Goal: Transaction & Acquisition: Purchase product/service

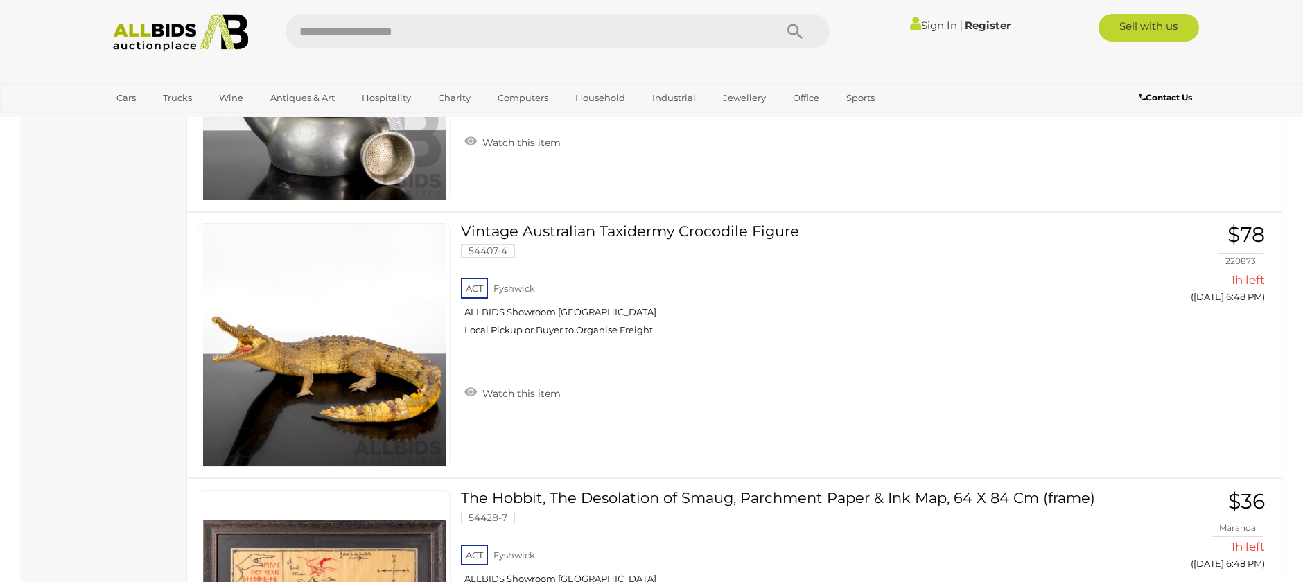
scroll to position [10120, 0]
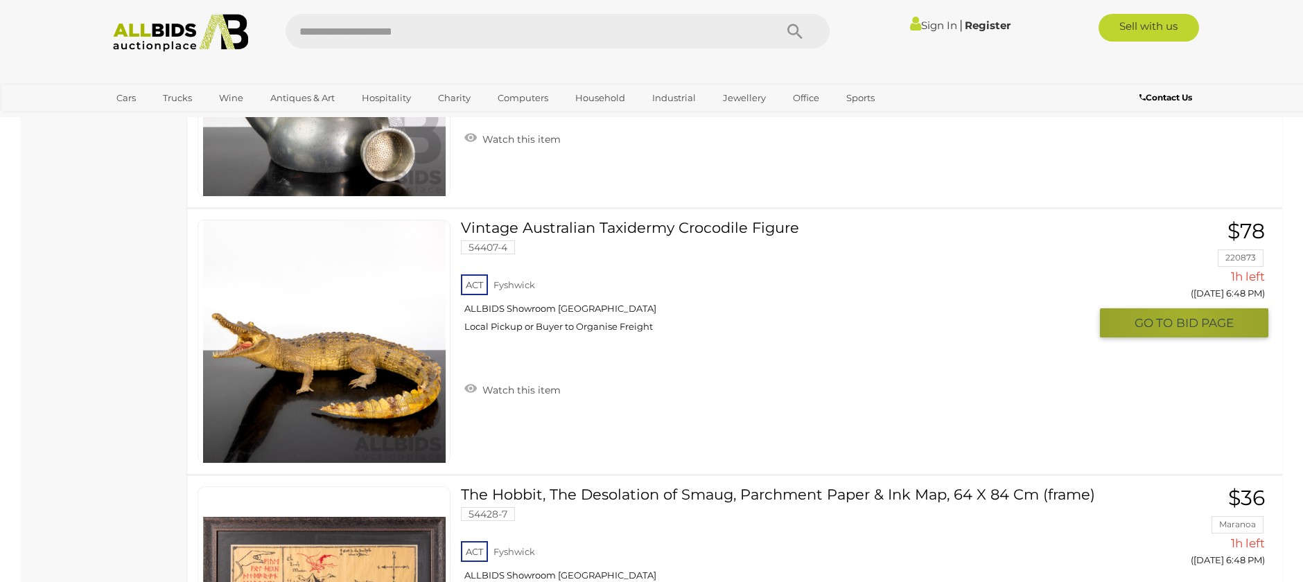
click at [1187, 320] on span "BID PAGE" at bounding box center [1205, 323] width 58 height 16
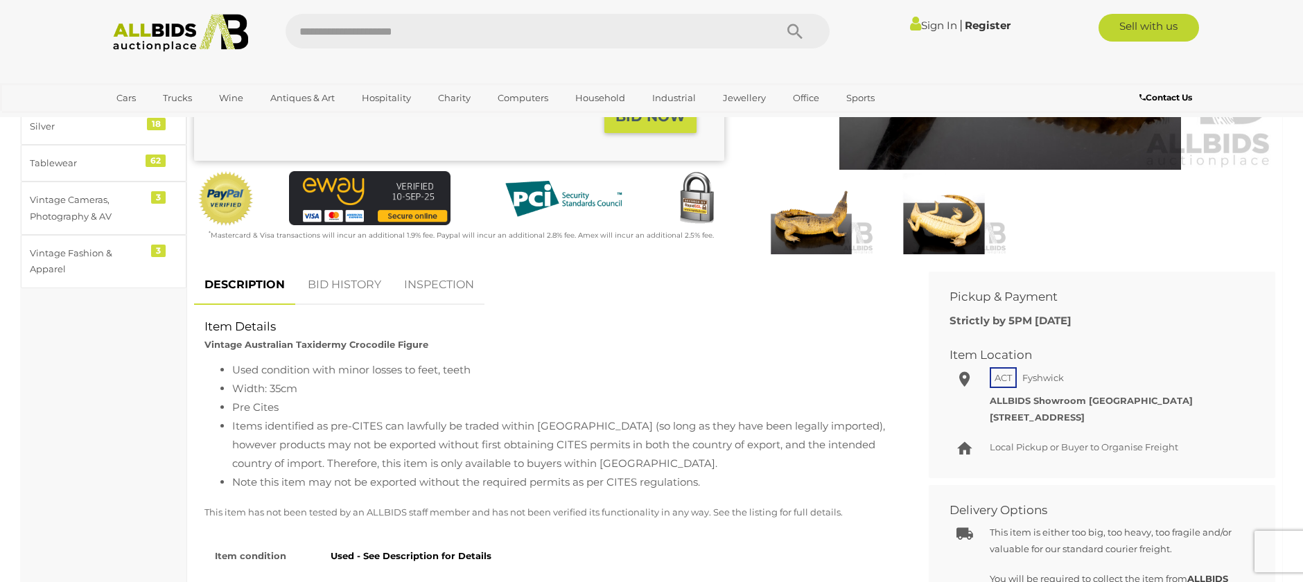
scroll to position [347, 0]
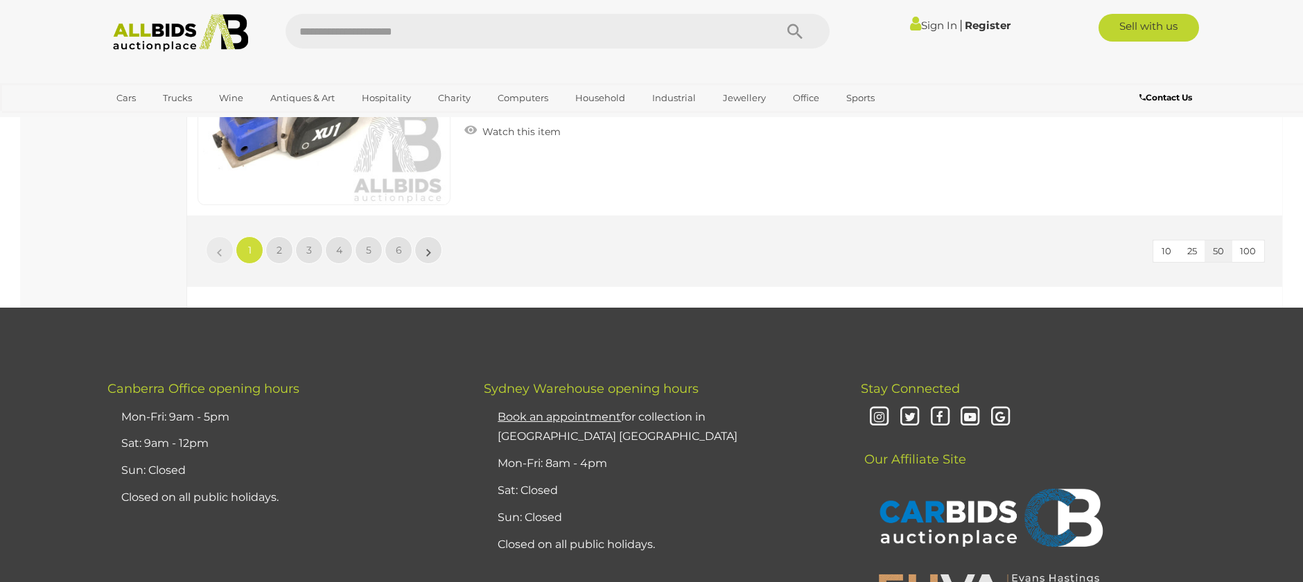
scroll to position [13321, 0]
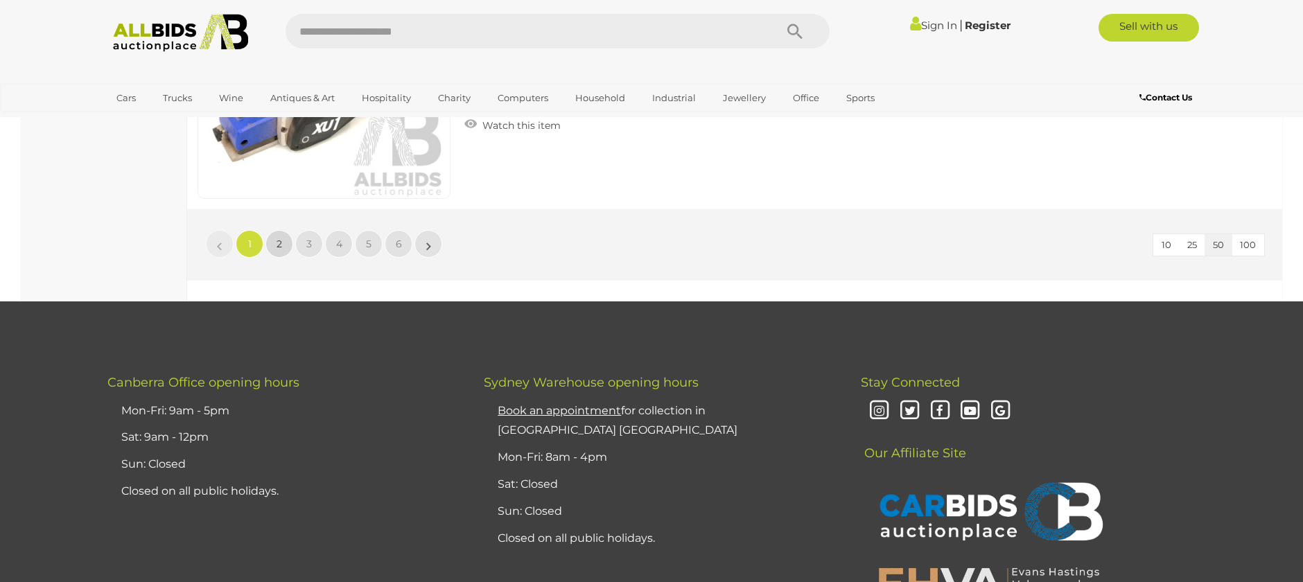
click at [277, 242] on span "2" at bounding box center [280, 244] width 6 height 12
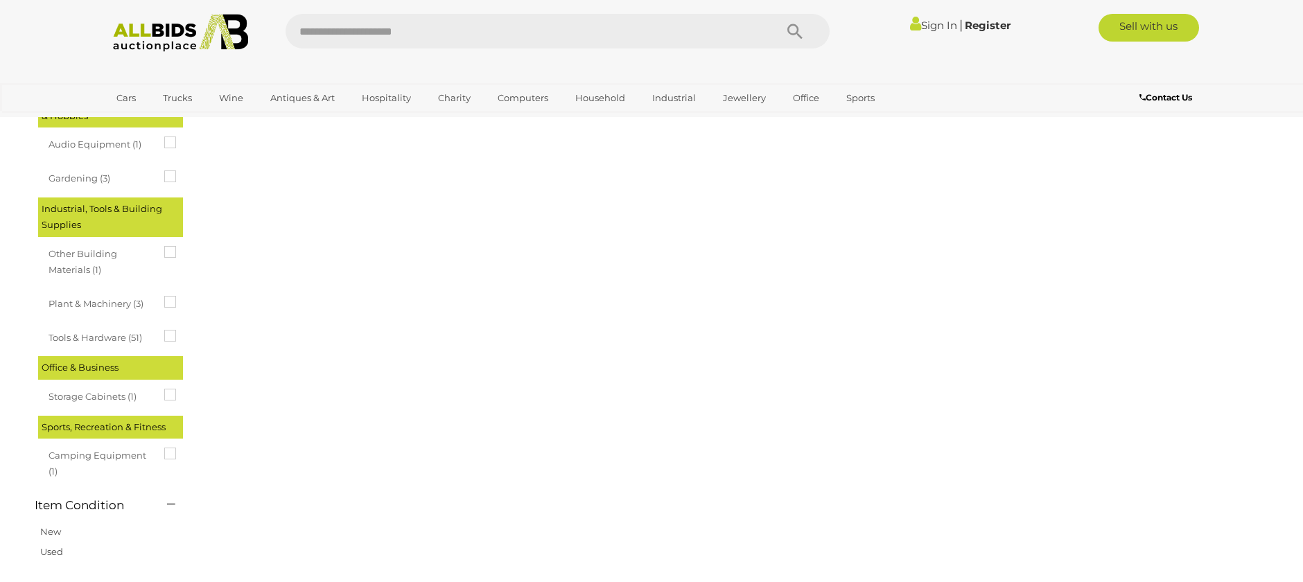
scroll to position [48, 0]
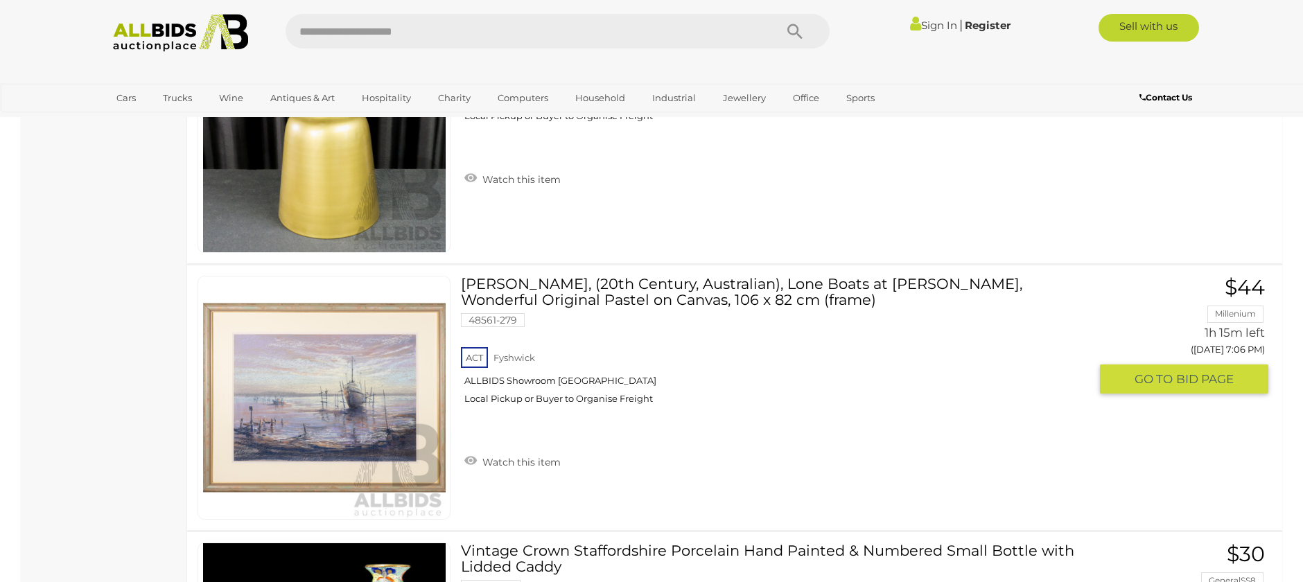
scroll to position [13010, 0]
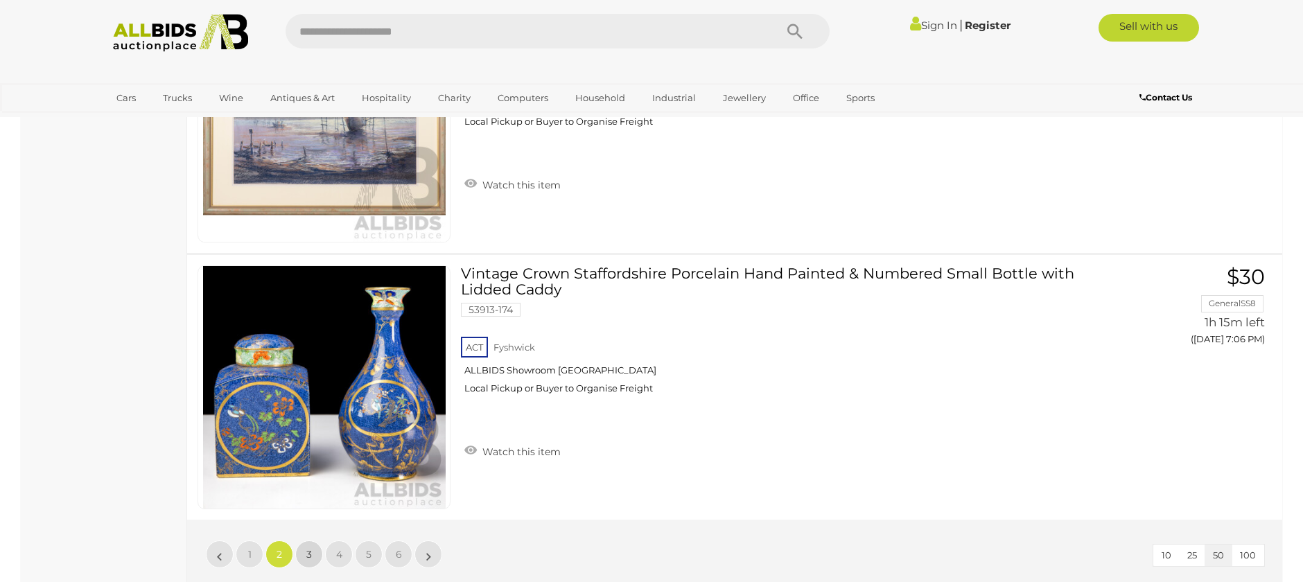
click at [308, 553] on span "3" at bounding box center [309, 554] width 6 height 12
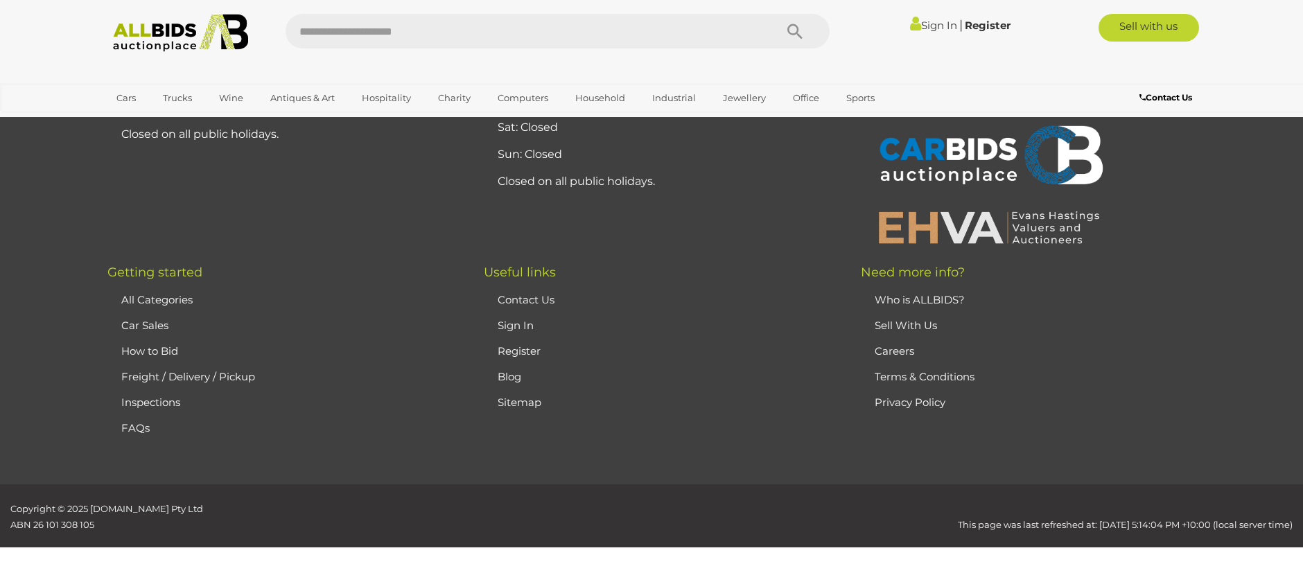
scroll to position [48, 0]
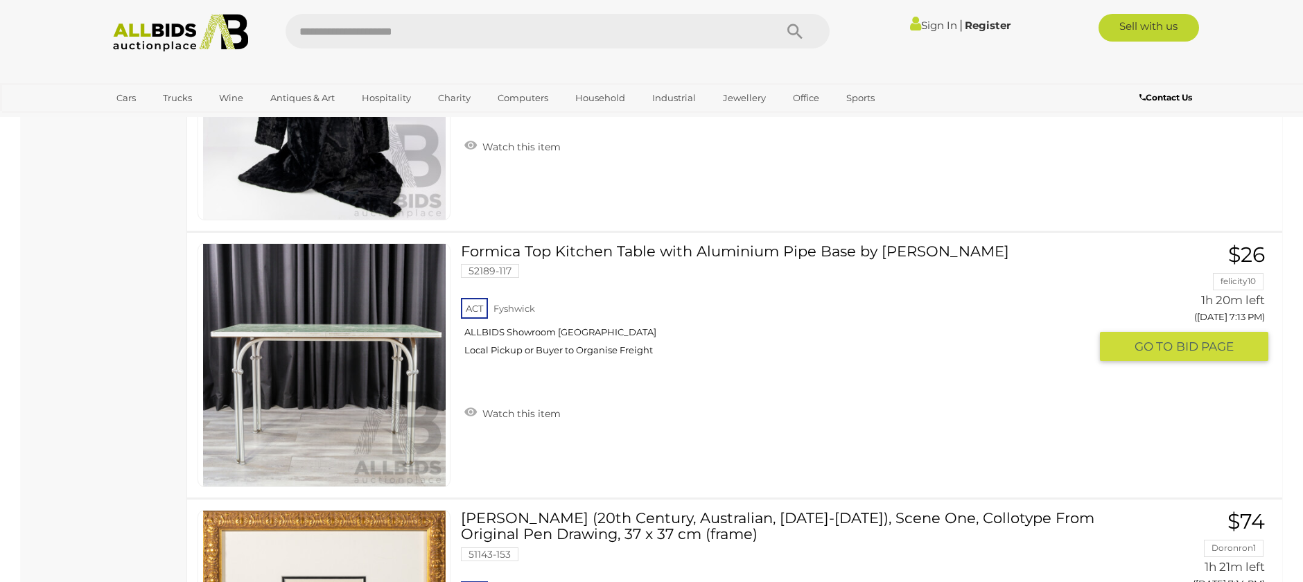
scroll to position [6286, 0]
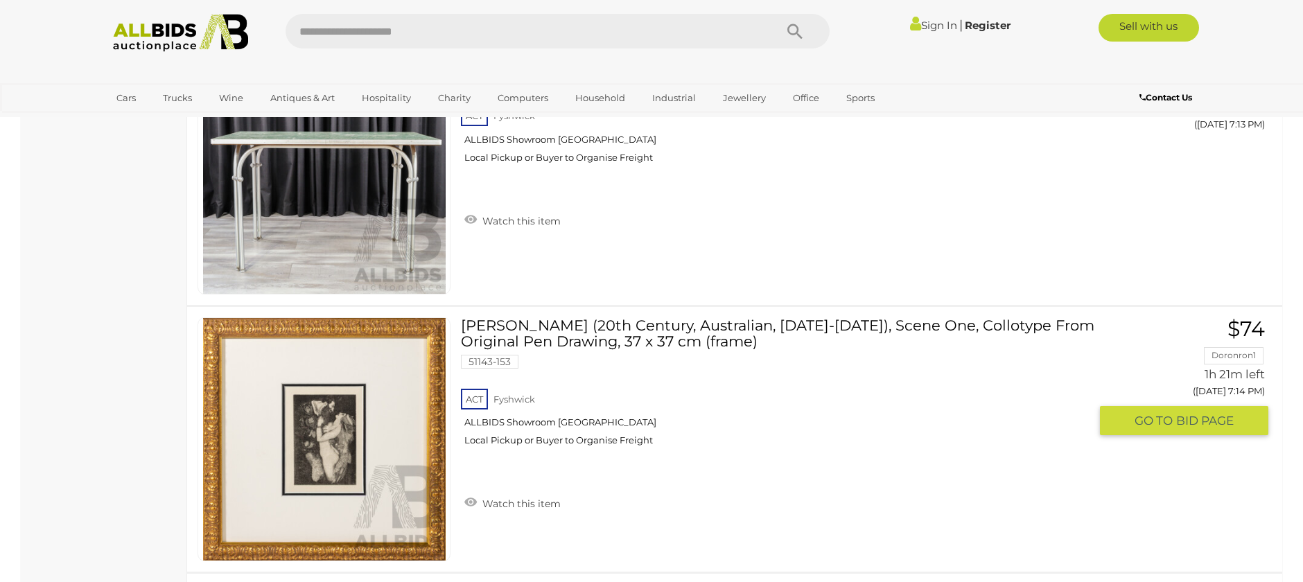
click at [329, 414] on link at bounding box center [324, 439] width 253 height 244
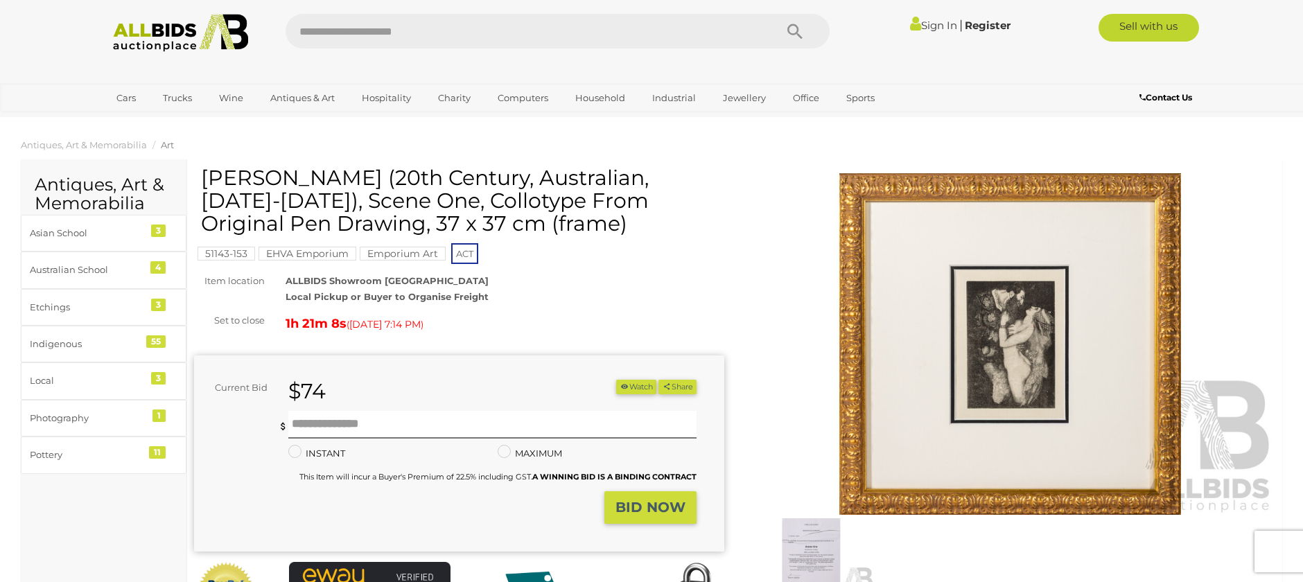
click at [1000, 356] on img at bounding box center [1010, 344] width 530 height 342
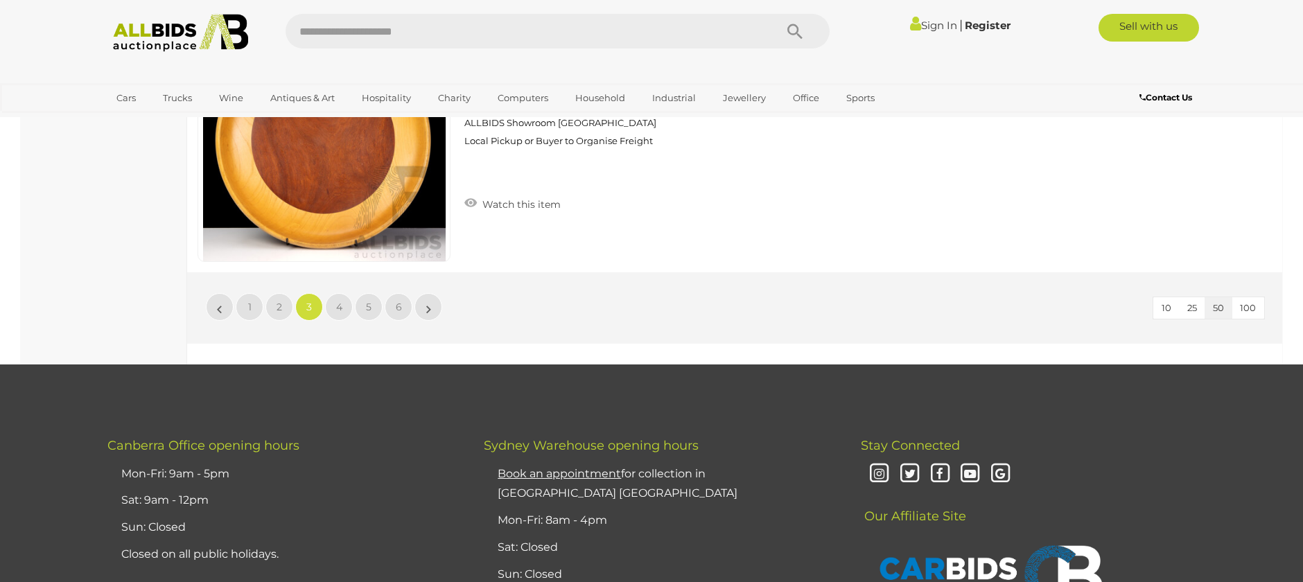
scroll to position [13258, 0]
click at [341, 303] on span "4" at bounding box center [339, 306] width 6 height 12
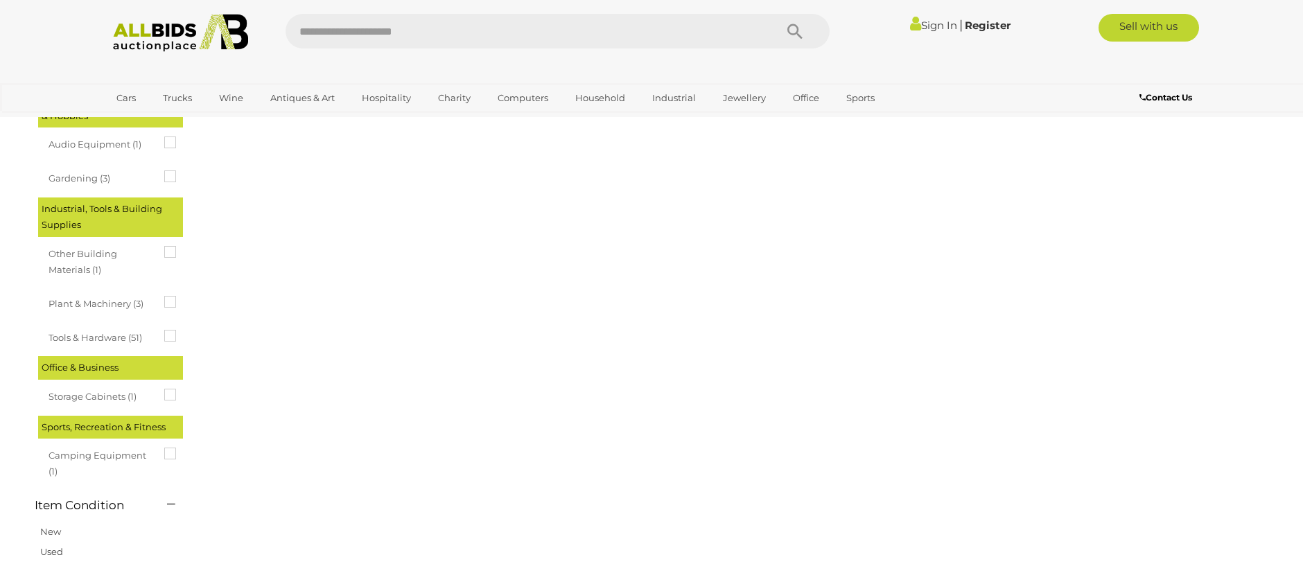
scroll to position [48, 0]
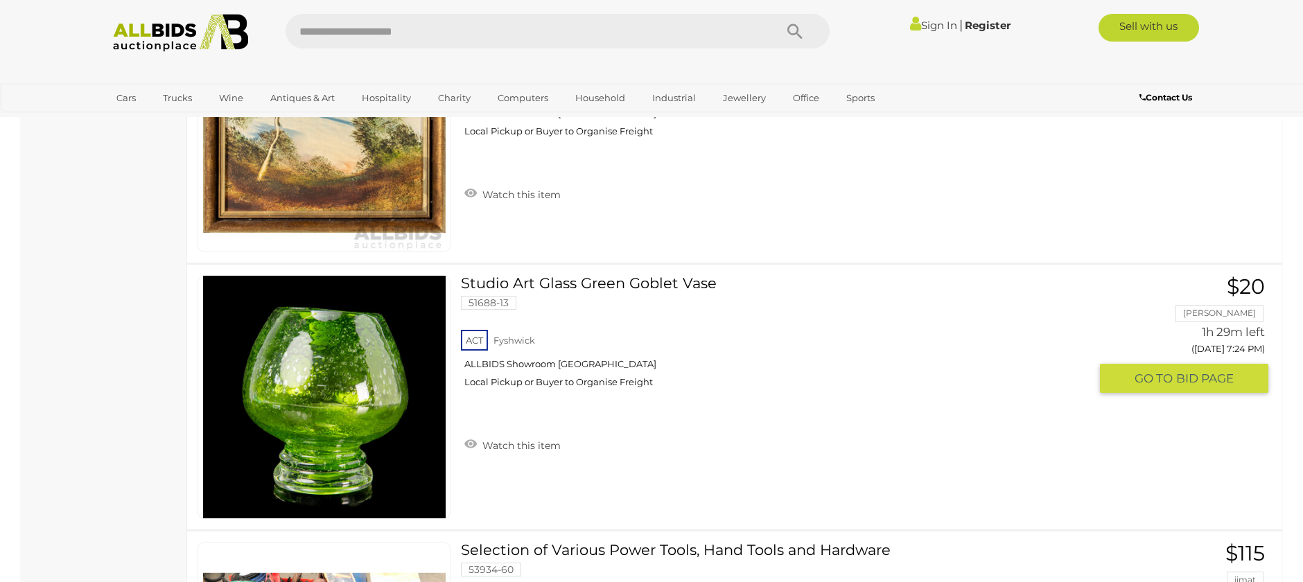
scroll to position [2821, 0]
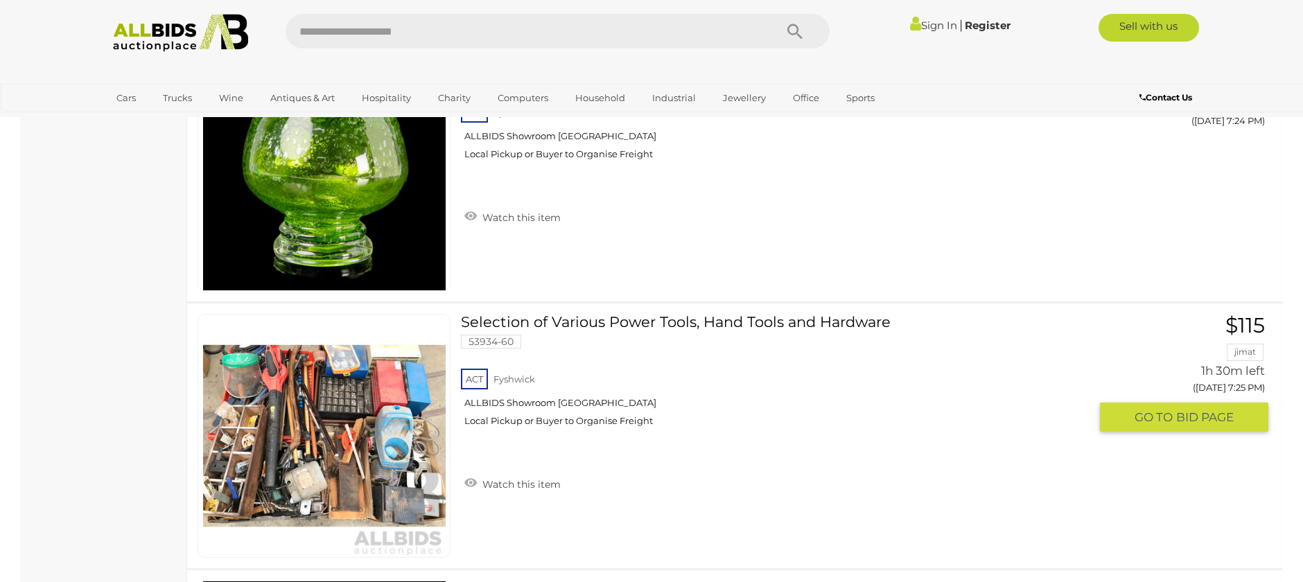
click at [343, 432] on link at bounding box center [324, 436] width 253 height 244
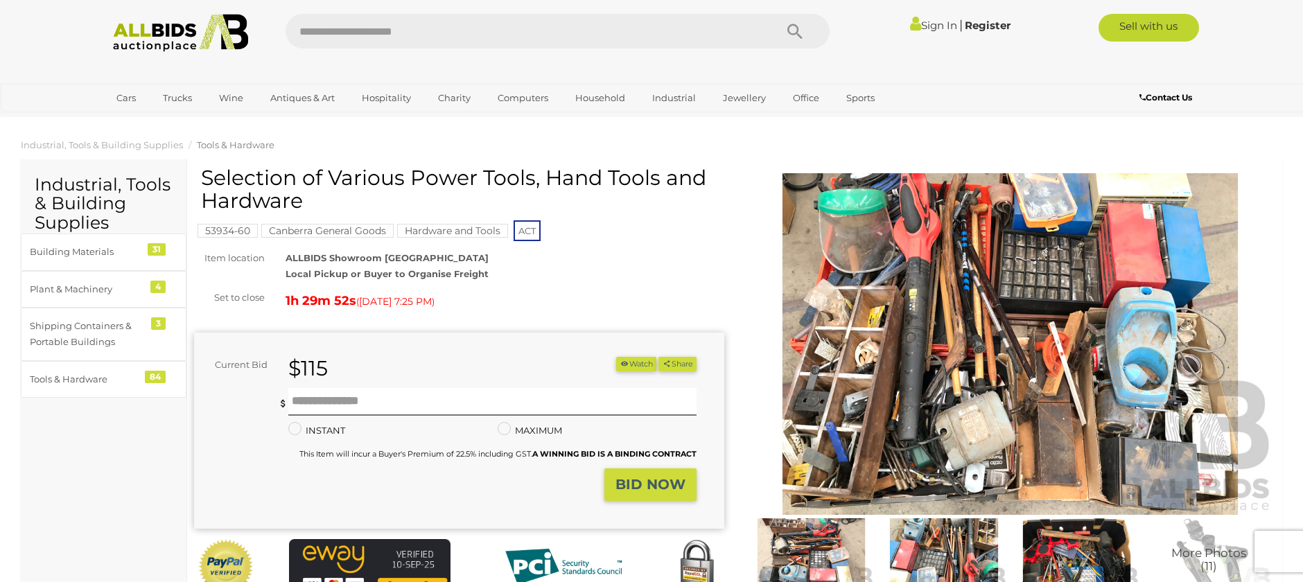
click at [932, 378] on img at bounding box center [1010, 344] width 530 height 342
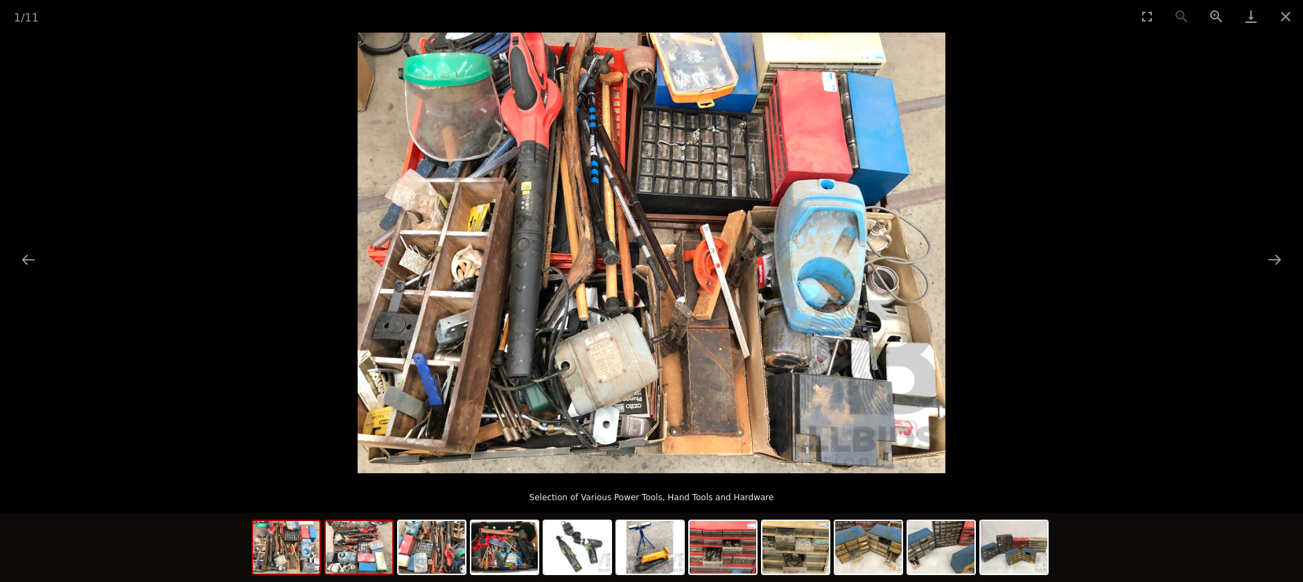
click at [383, 547] on img at bounding box center [359, 547] width 67 height 53
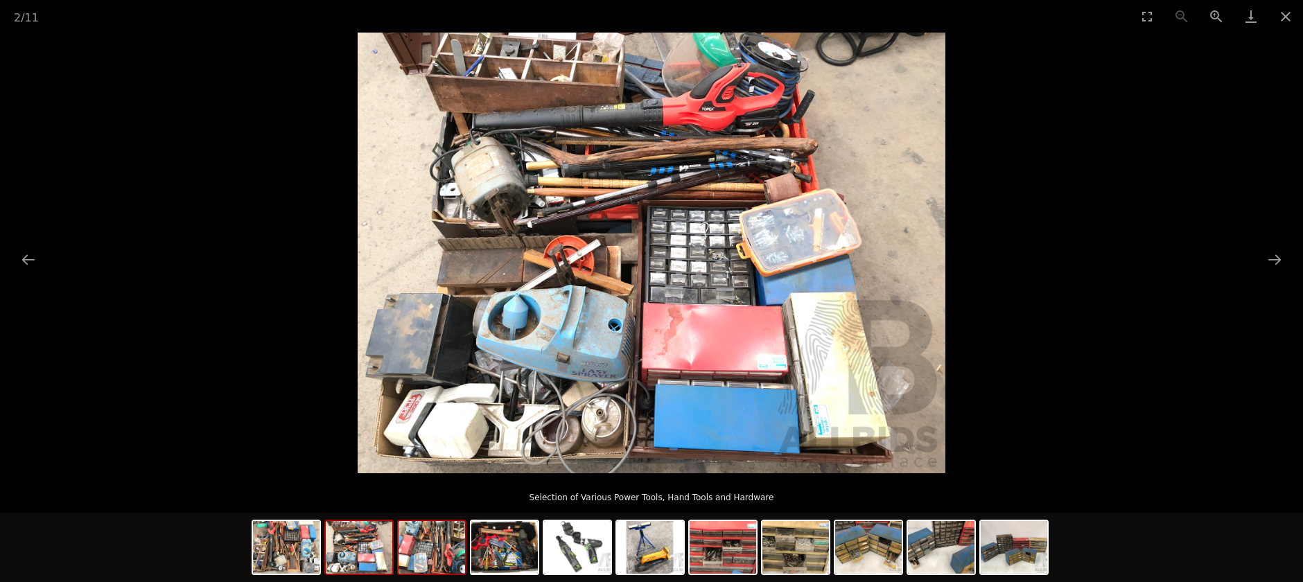
click at [450, 544] on img at bounding box center [432, 547] width 67 height 53
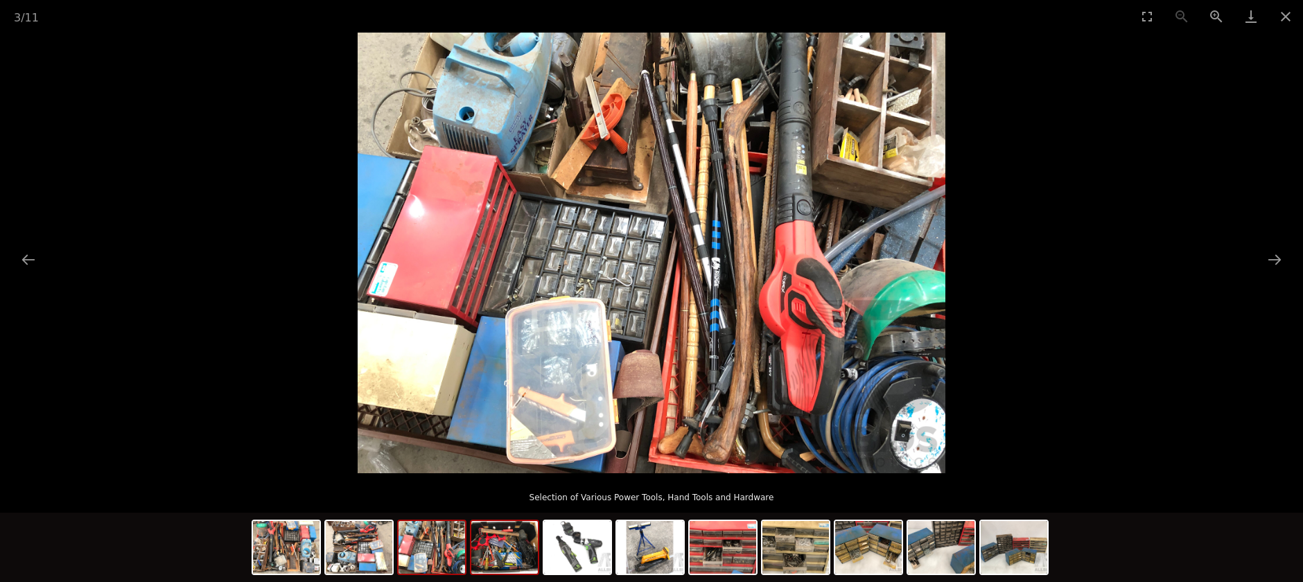
click at [507, 542] on img at bounding box center [504, 547] width 67 height 53
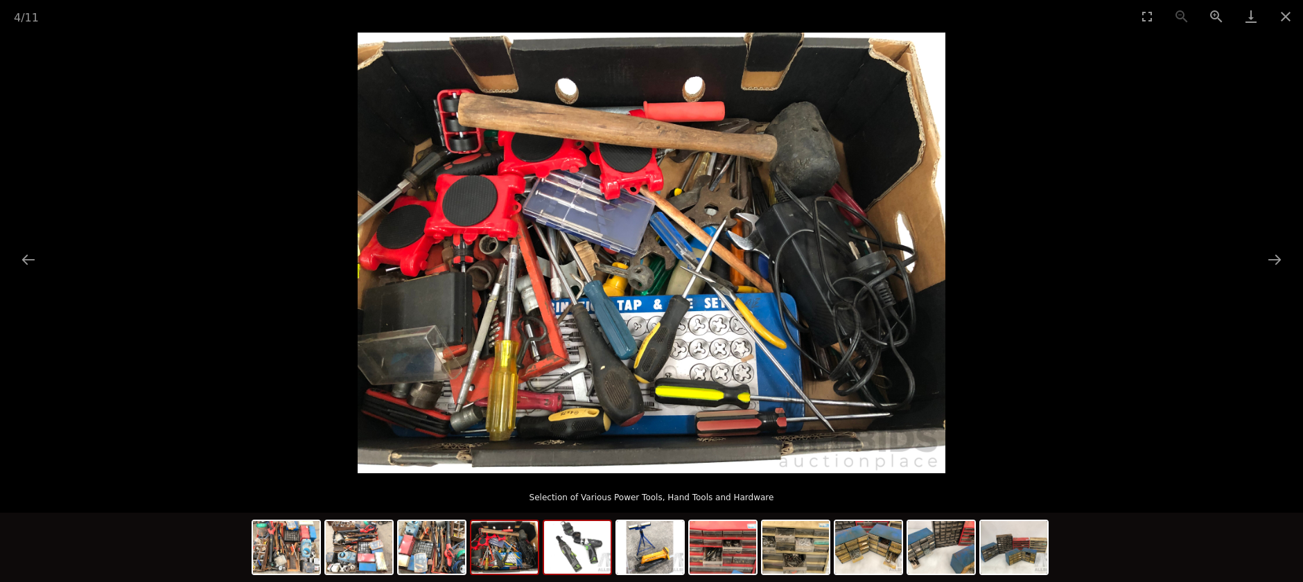
click at [589, 552] on img at bounding box center [577, 547] width 67 height 53
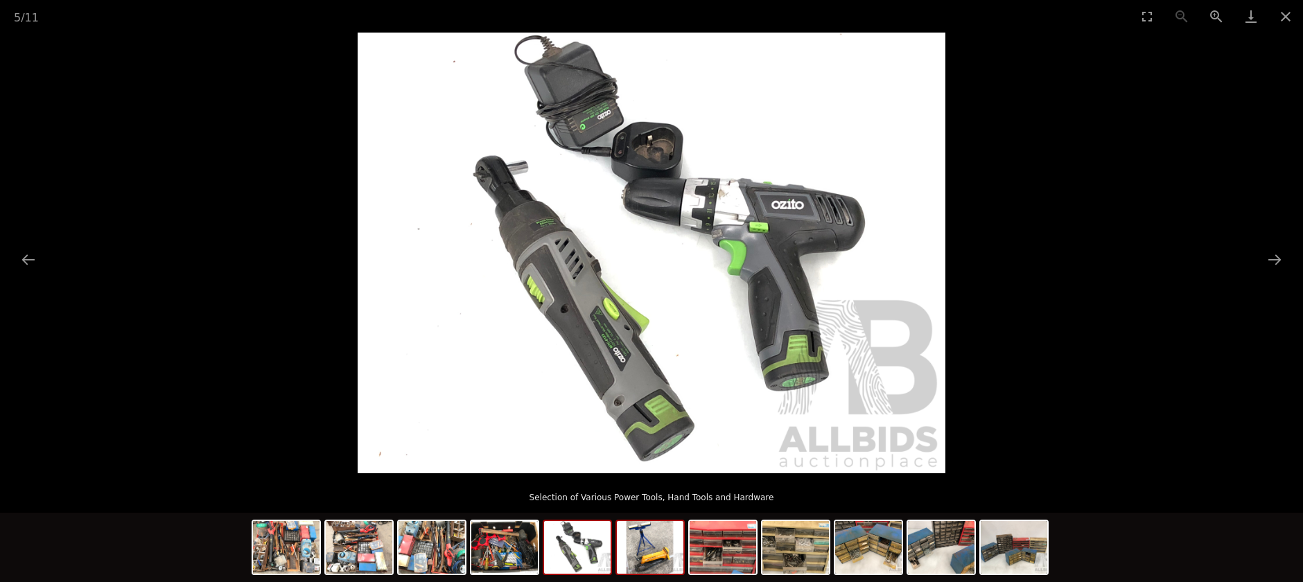
click at [651, 555] on img at bounding box center [650, 547] width 67 height 53
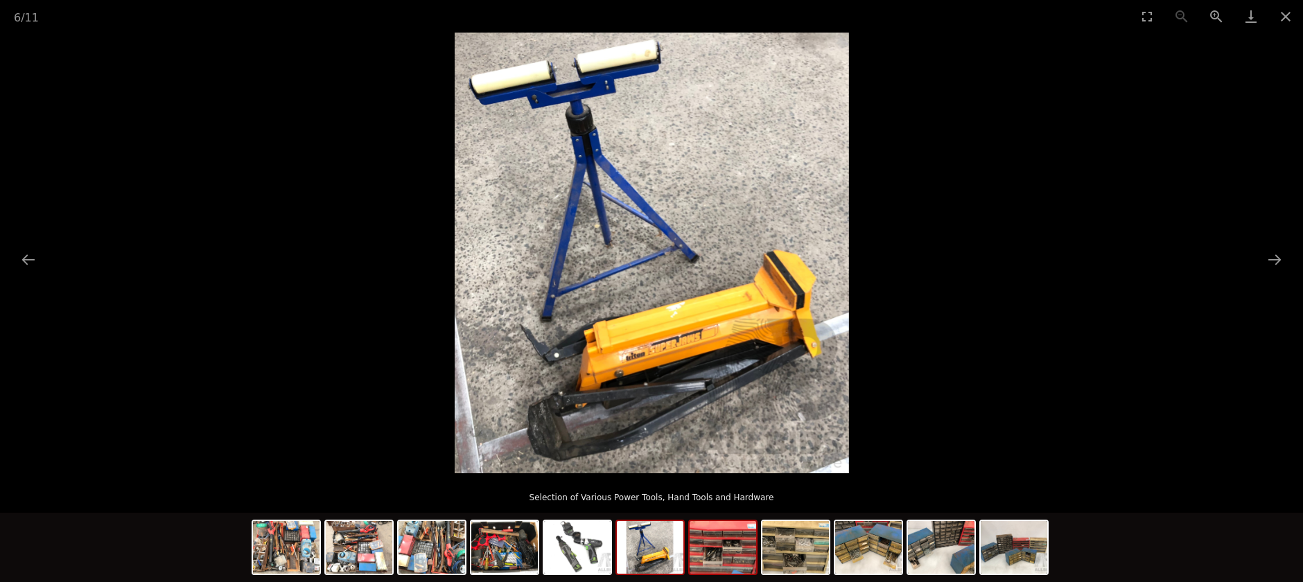
click at [721, 548] on img at bounding box center [723, 547] width 67 height 53
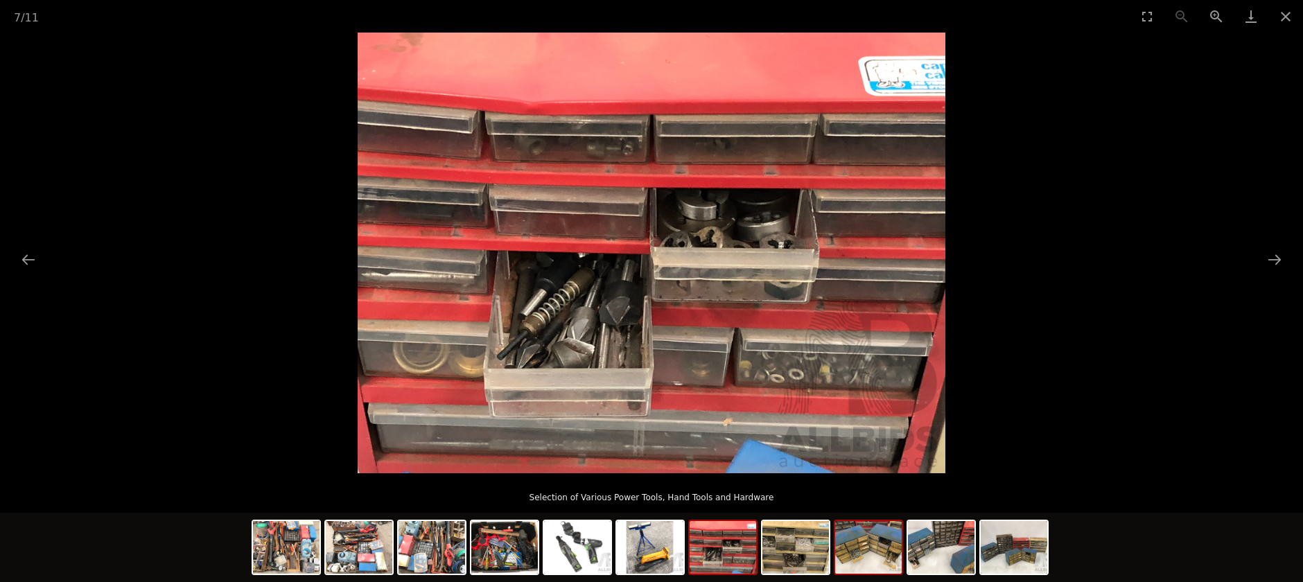
click at [863, 554] on img at bounding box center [868, 547] width 67 height 53
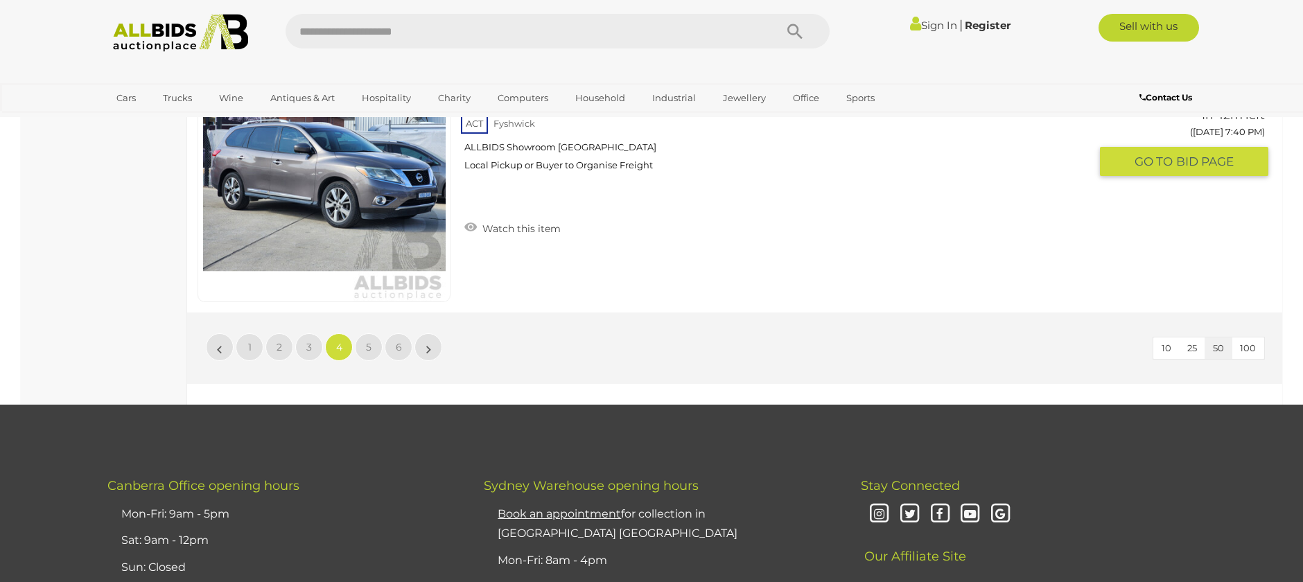
scroll to position [13255, 0]
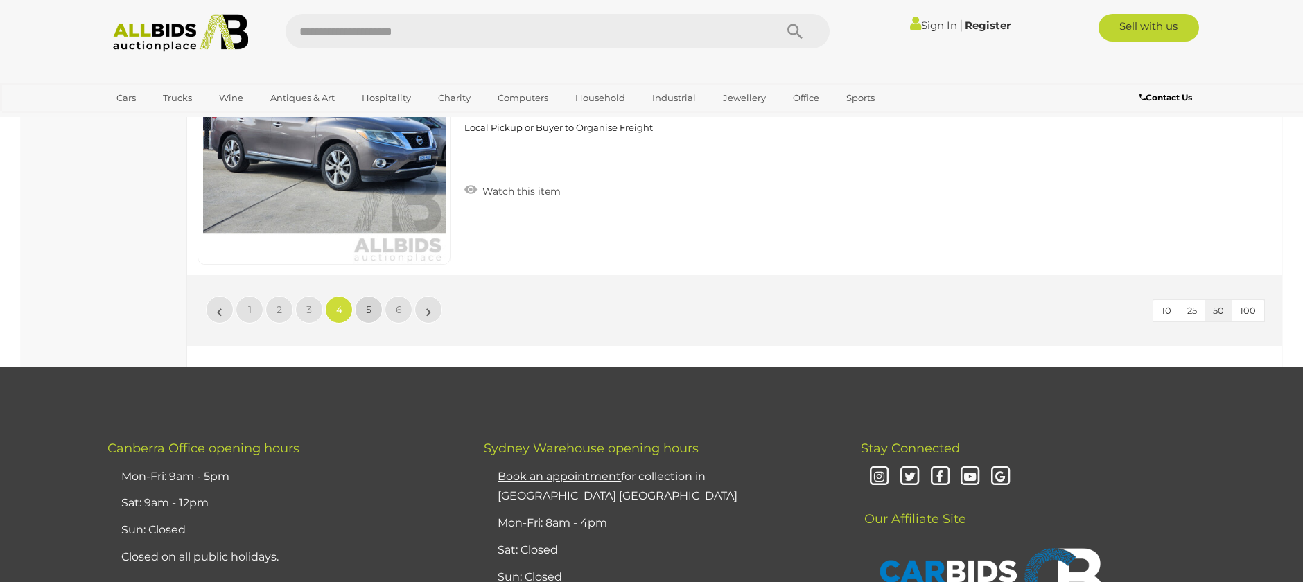
click at [366, 308] on span "5" at bounding box center [369, 310] width 6 height 12
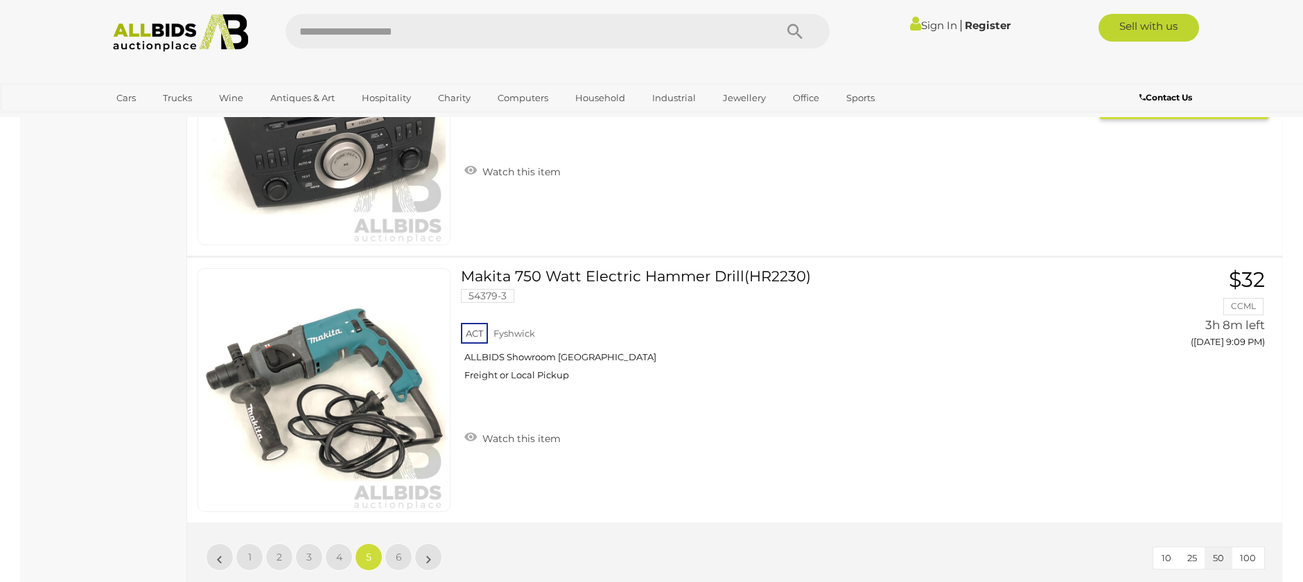
scroll to position [13010, 0]
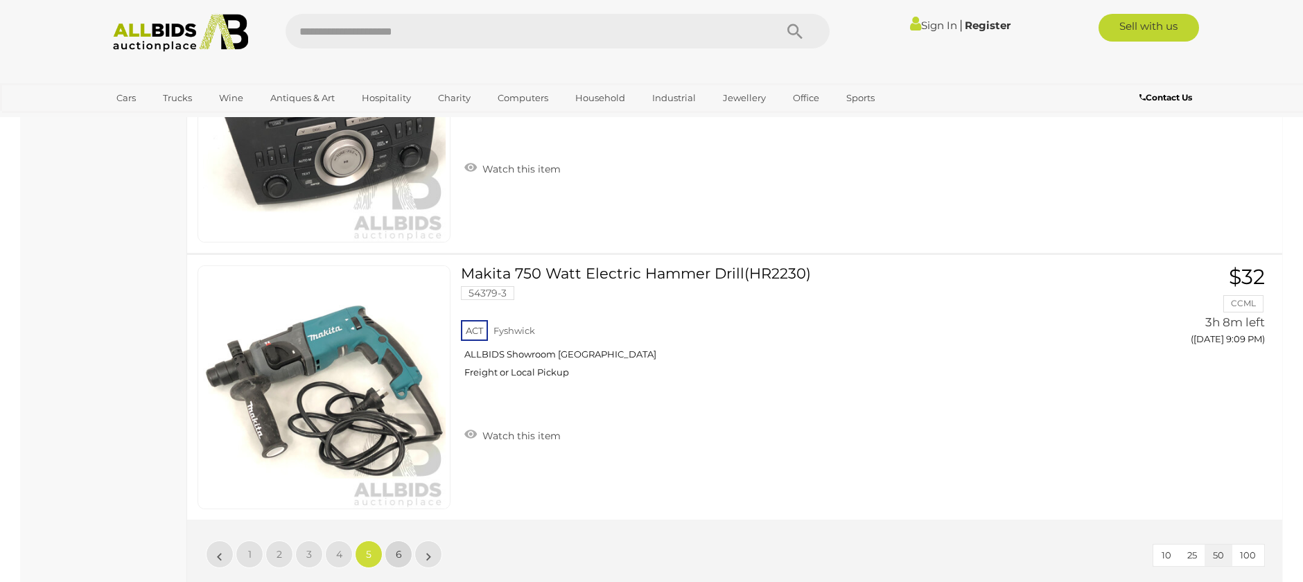
click at [402, 556] on link "6" at bounding box center [399, 555] width 28 height 28
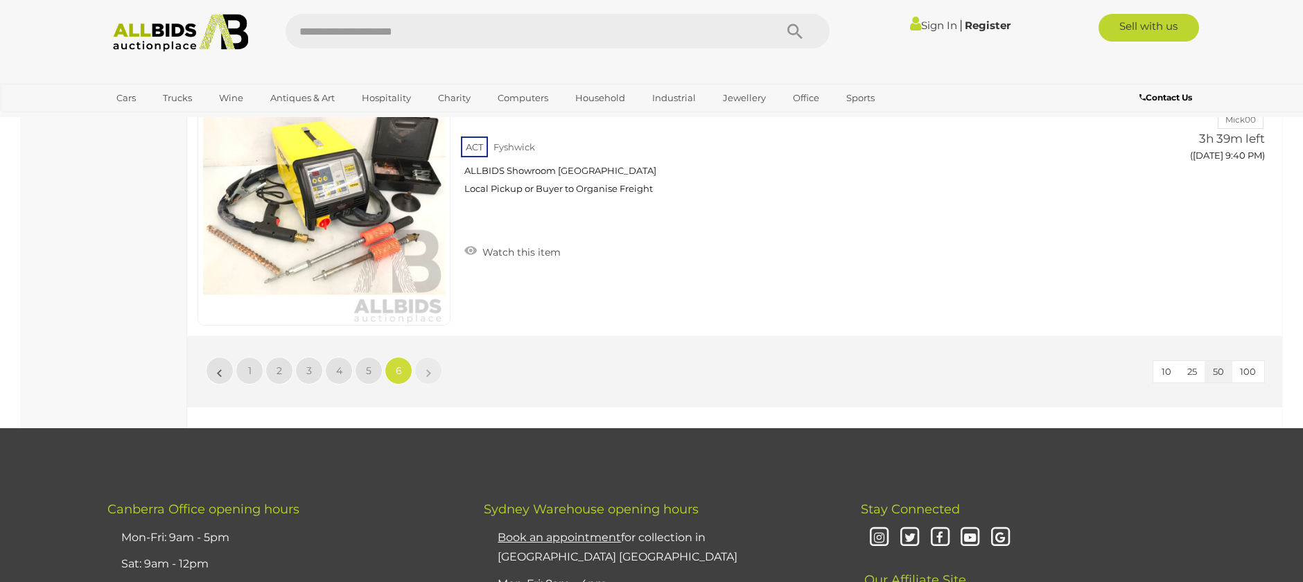
scroll to position [1989, 0]
